Goal: Task Accomplishment & Management: Use online tool/utility

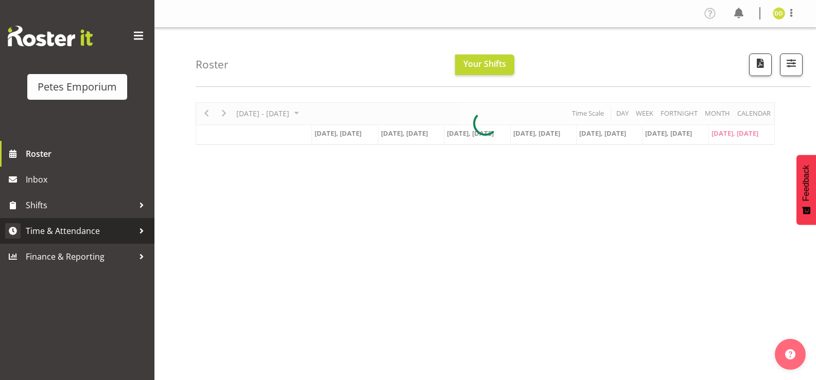
click at [107, 232] on span "Time & Attendance" at bounding box center [80, 230] width 108 height 15
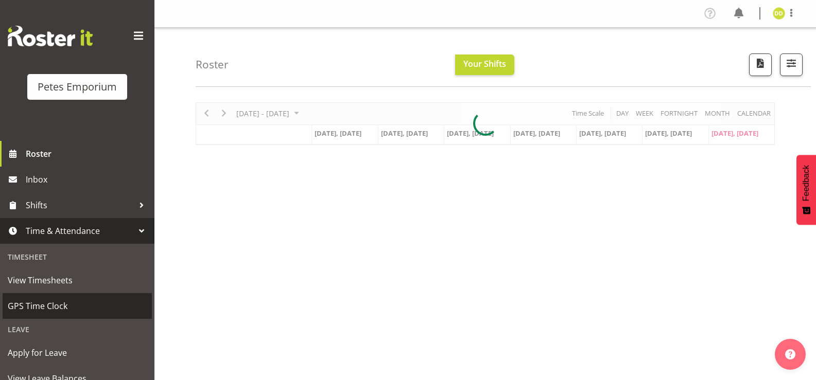
click at [51, 307] on span "GPS Time Clock" at bounding box center [77, 306] width 139 height 15
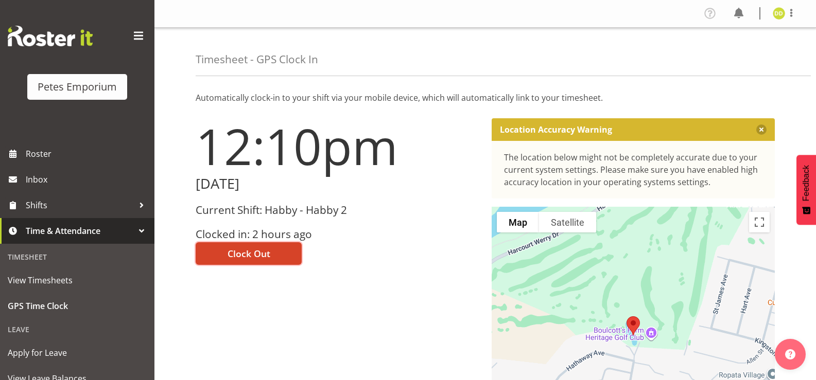
click at [264, 249] on span "Clock Out" at bounding box center [248, 253] width 43 height 13
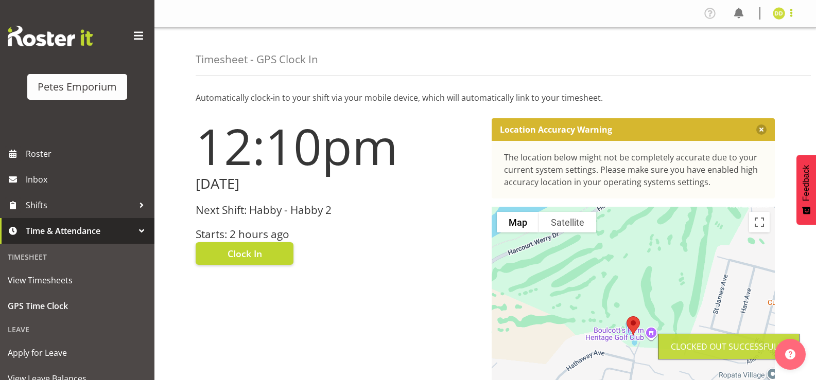
click at [786, 13] on span at bounding box center [791, 13] width 12 height 12
click at [744, 54] on link "Log Out" at bounding box center [747, 54] width 99 height 19
